Goal: Task Accomplishment & Management: Manage account settings

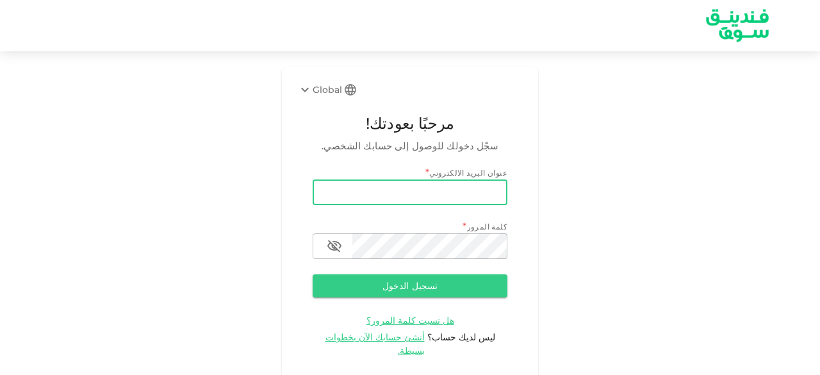
click at [376, 186] on input "email" at bounding box center [409, 192] width 195 height 26
type input "salemalkalbani2@gmail.com"
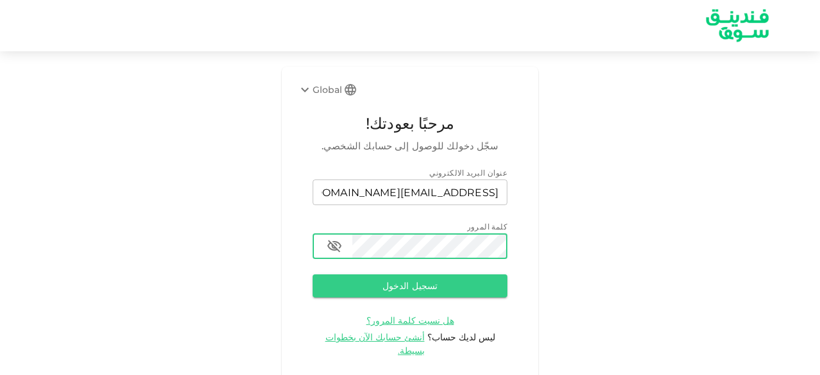
click at [312, 274] on button "تسجيل الدخول" at bounding box center [409, 285] width 195 height 23
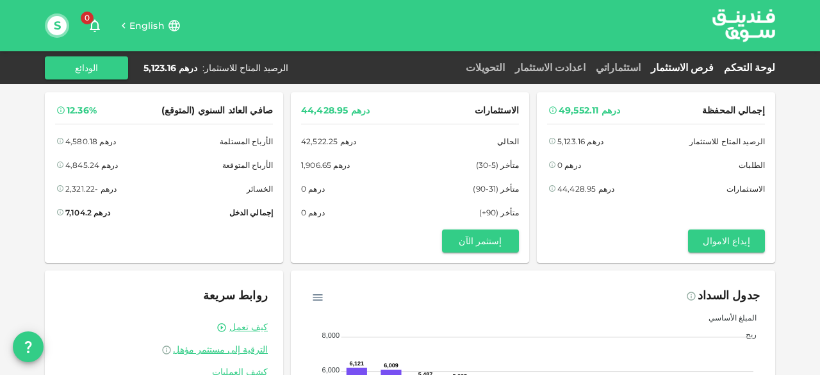
click at [700, 67] on link "فرص الاستثمار" at bounding box center [681, 67] width 73 height 12
